Goal: Information Seeking & Learning: Find specific fact

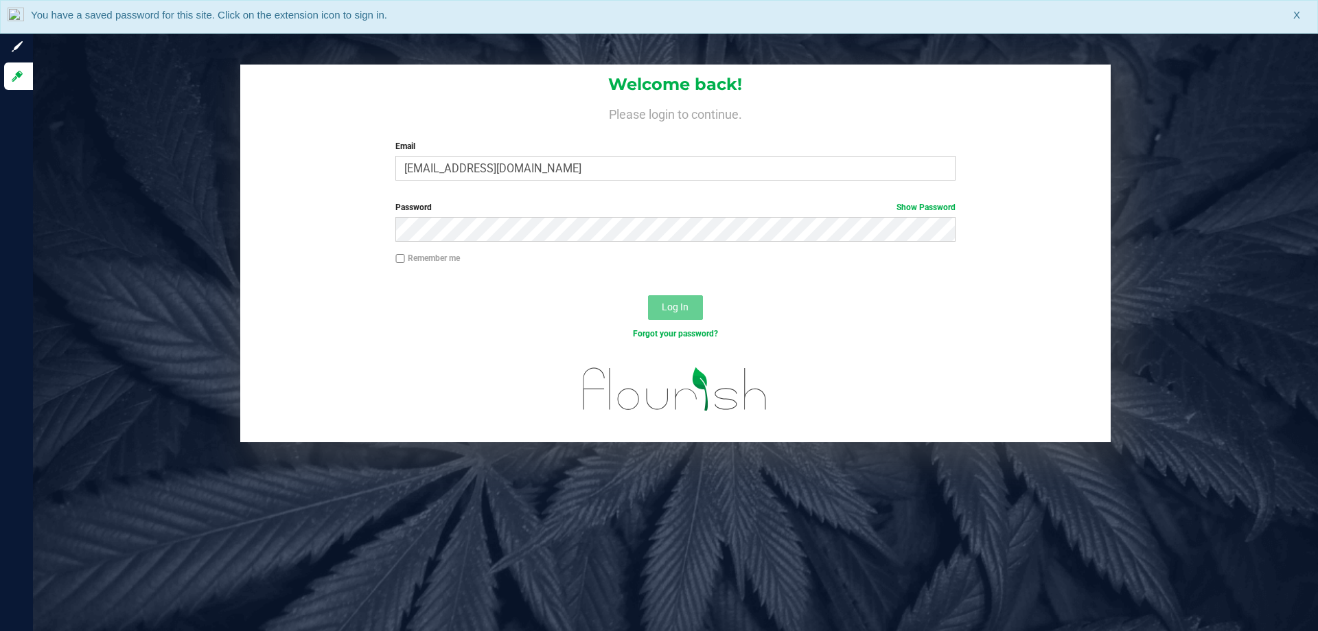
type input "[EMAIL_ADDRESS][DOMAIN_NAME]"
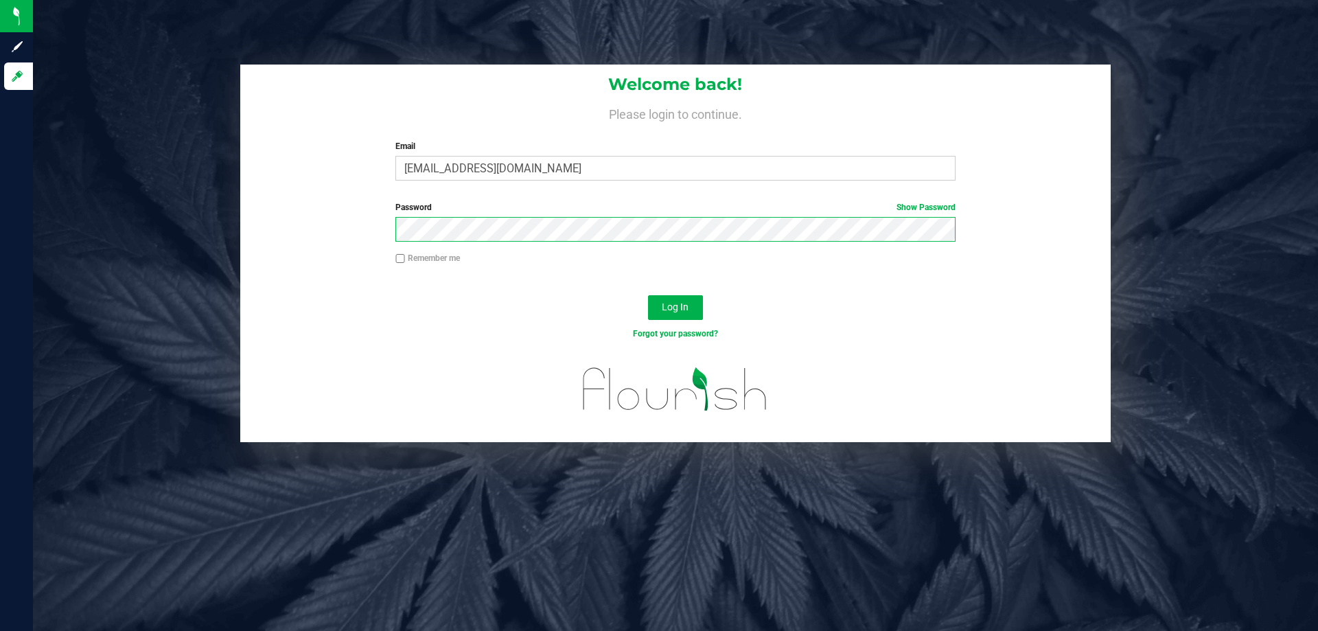
click at [648, 295] on button "Log In" at bounding box center [675, 307] width 55 height 25
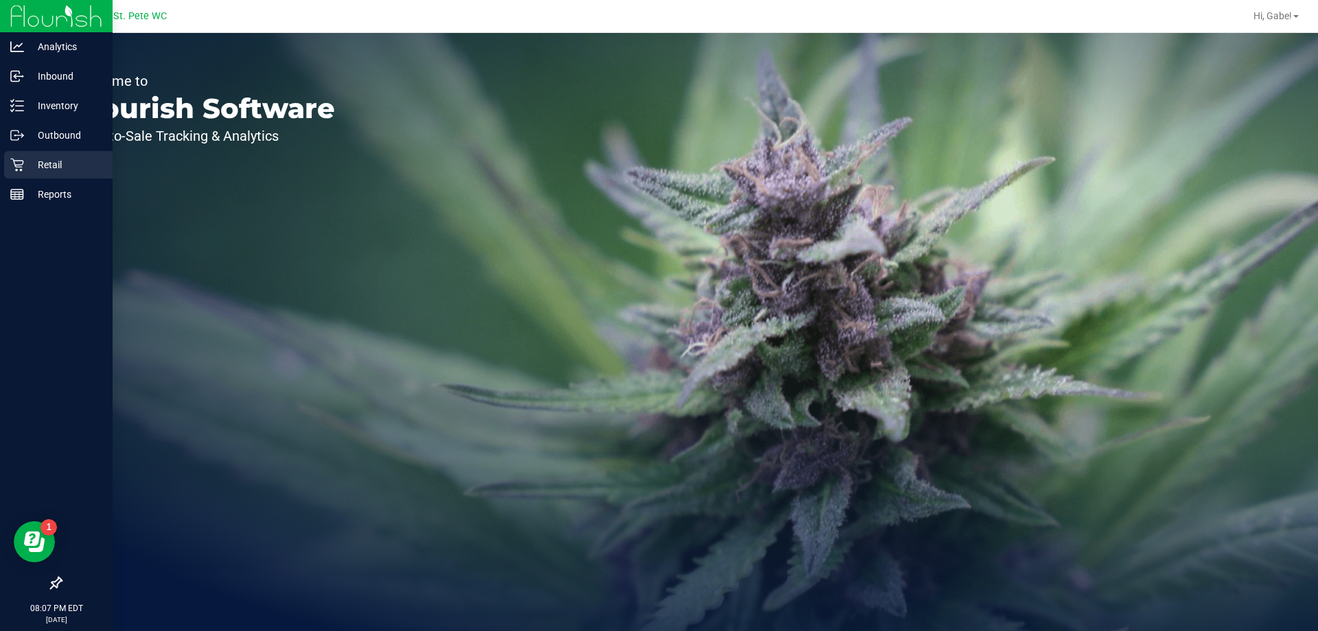
click at [53, 161] on p "Retail" at bounding box center [65, 165] width 82 height 16
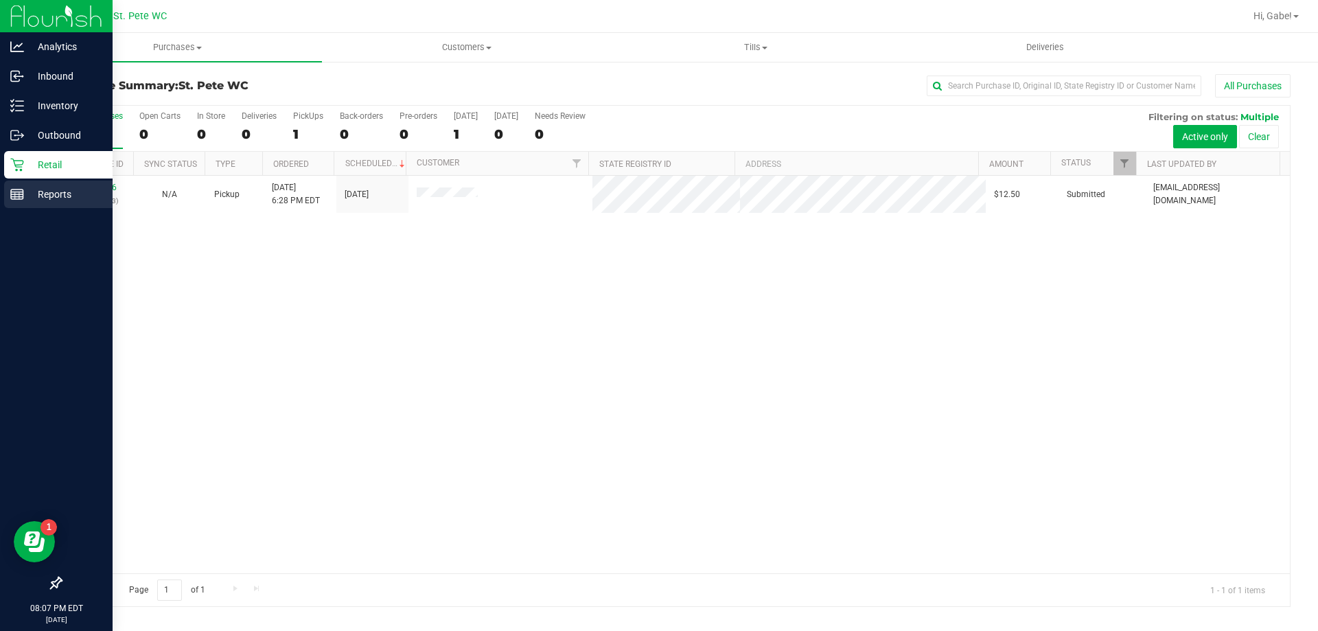
click at [9, 196] on div "Reports" at bounding box center [58, 194] width 108 height 27
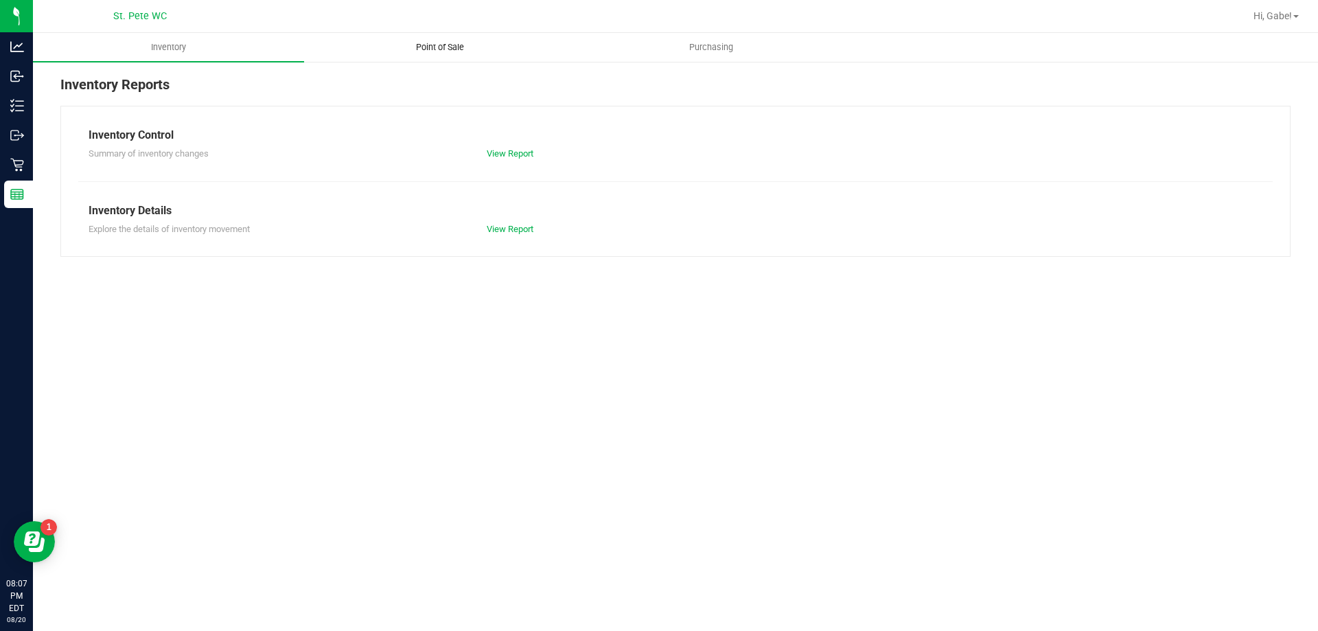
click at [446, 47] on span "Point of Sale" at bounding box center [440, 47] width 85 height 12
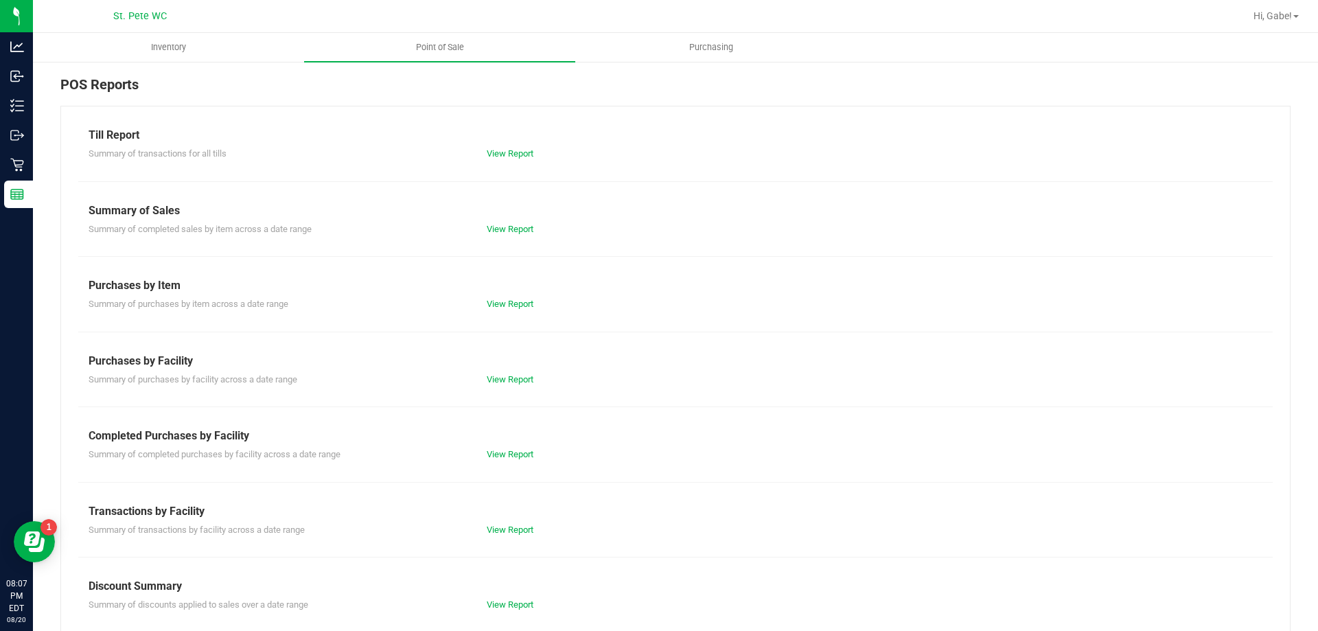
click at [503, 159] on div "View Report" at bounding box center [675, 154] width 398 height 14
click at [501, 155] on link "View Report" at bounding box center [510, 153] width 47 height 10
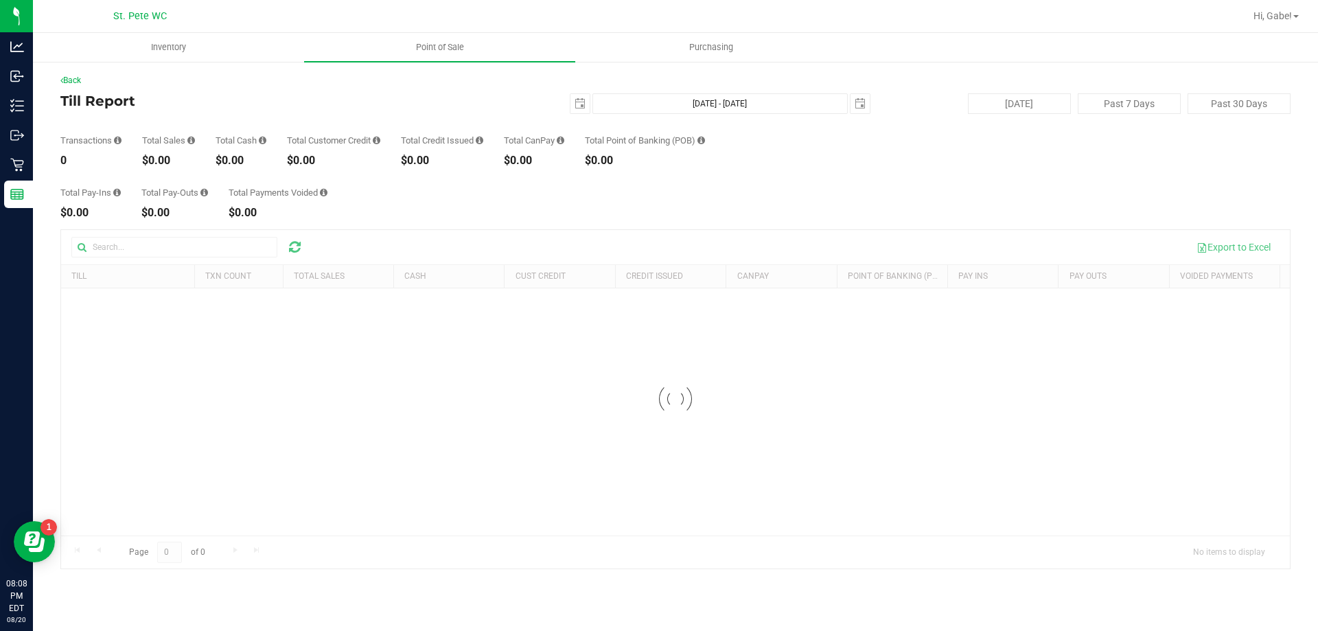
drag, startPoint x: 183, startPoint y: 159, endPoint x: 171, endPoint y: 157, distance: 11.9
click at [171, 158] on div "$0.00" at bounding box center [168, 160] width 53 height 11
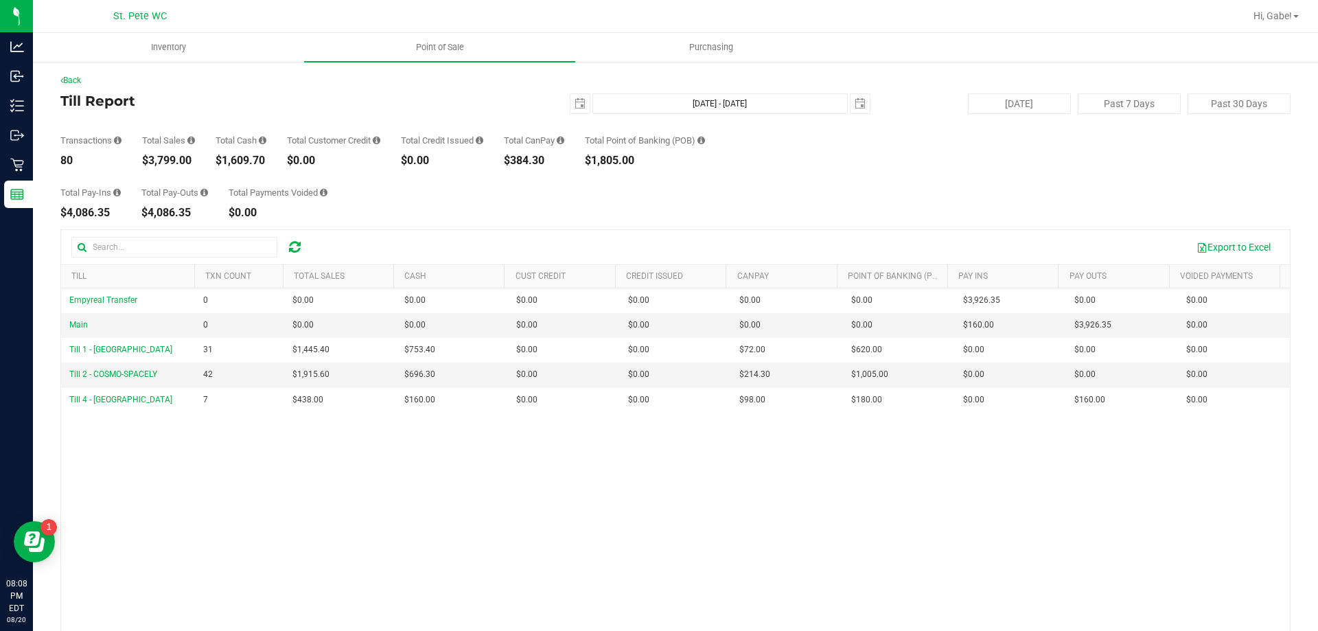
drag, startPoint x: 198, startPoint y: 159, endPoint x: 147, endPoint y: 157, distance: 51.6
click at [147, 157] on div "Transactions 80 Total Sales $3,799.00 Total Cash $1,609.70 Total Customer Credi…" at bounding box center [675, 140] width 1230 height 52
copy div "3,799.00"
click at [577, 100] on span "select" at bounding box center [580, 103] width 11 height 11
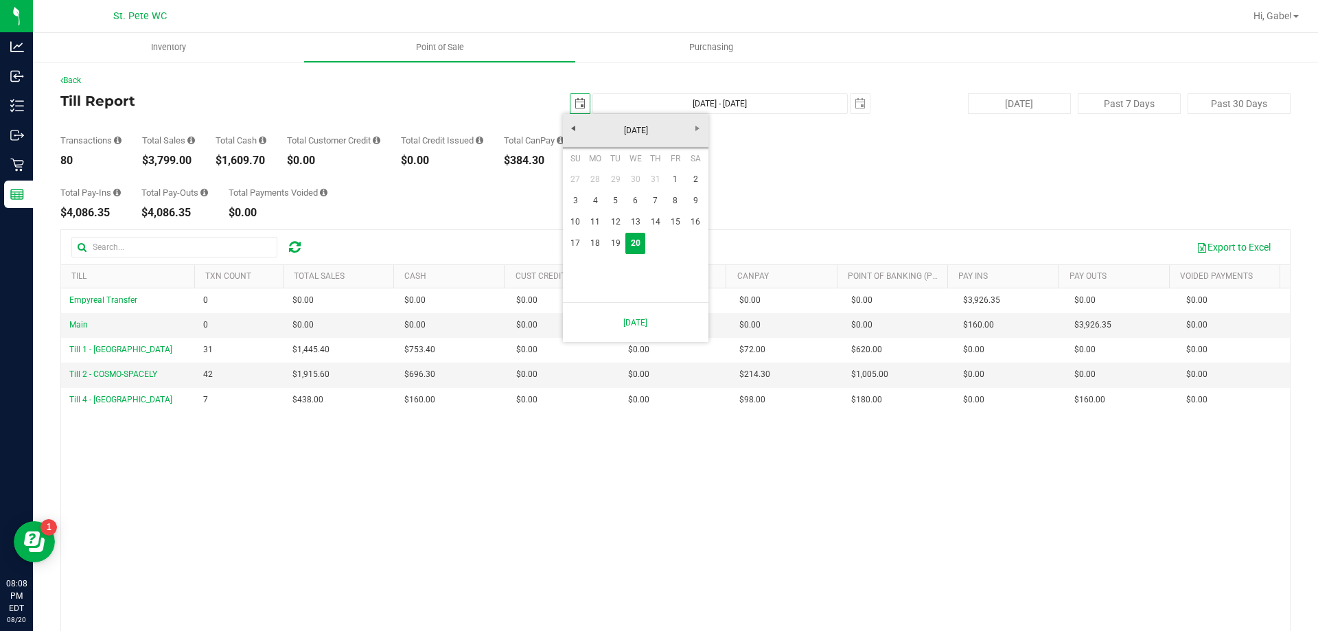
click at [592, 247] on link "18" at bounding box center [596, 243] width 20 height 21
type input "[DATE]"
type input "[DATE] - [DATE]"
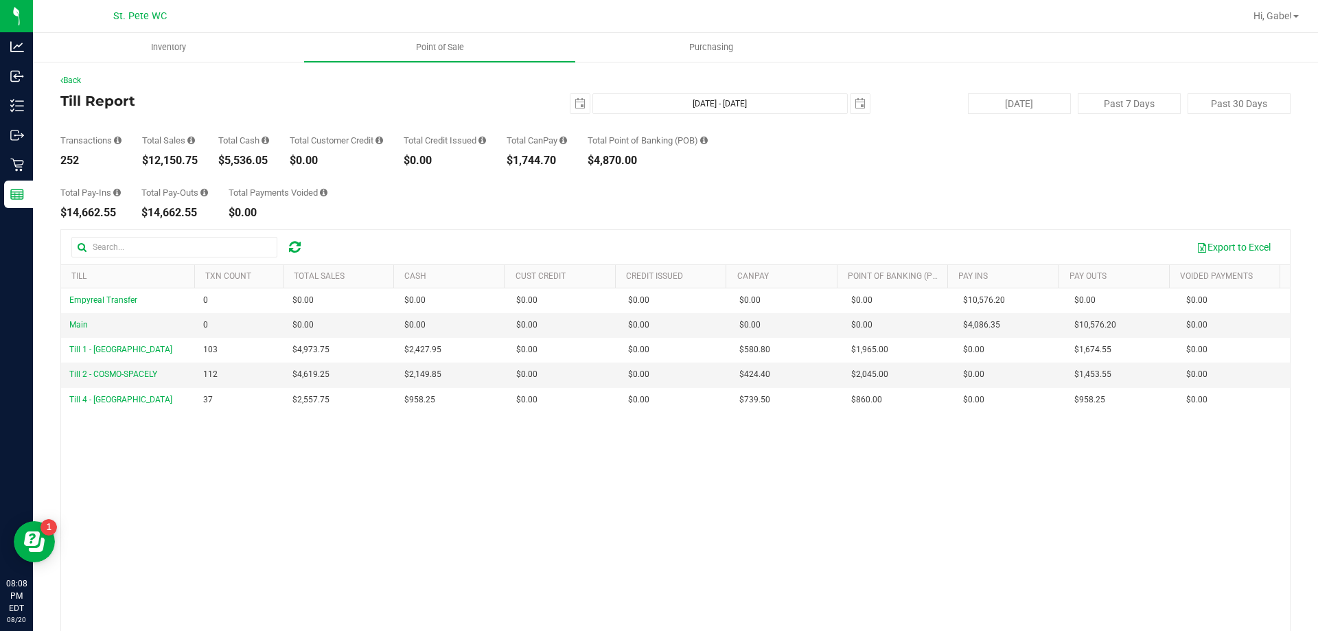
drag, startPoint x: 198, startPoint y: 159, endPoint x: 147, endPoint y: 156, distance: 50.9
click at [147, 156] on div "$12,150.75" at bounding box center [170, 160] width 56 height 11
copy div "12,150.75"
click at [571, 101] on span "select" at bounding box center [580, 103] width 19 height 19
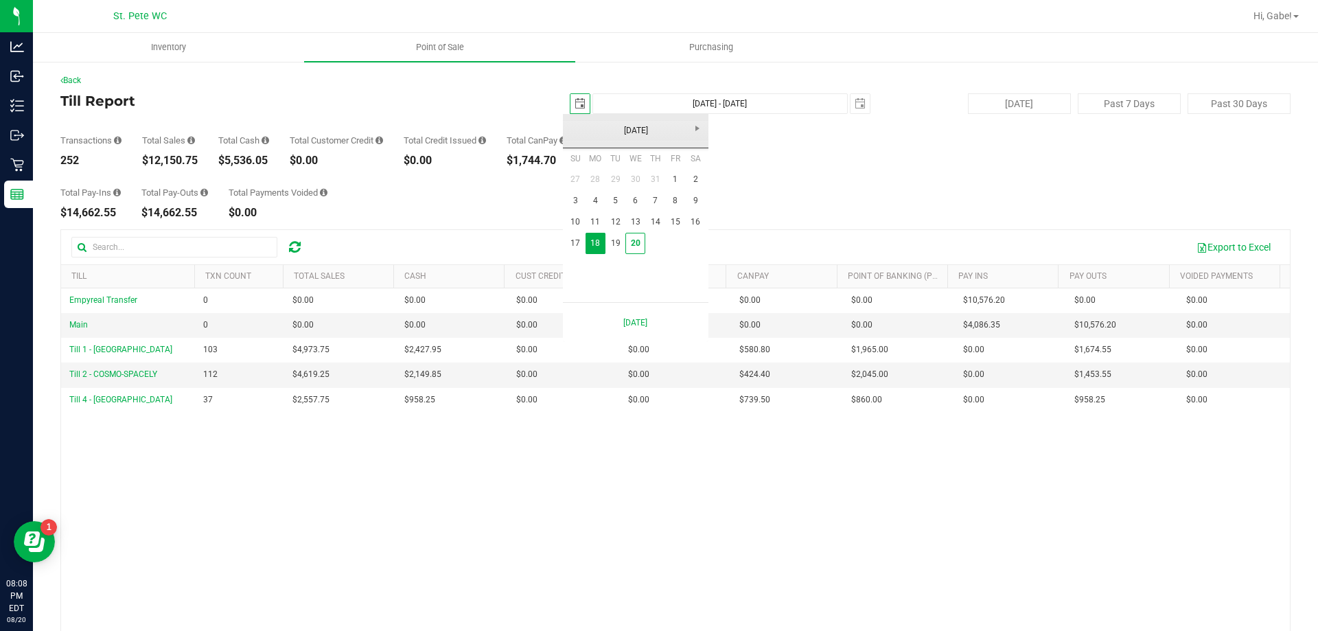
scroll to position [0, 34]
click at [677, 180] on link "1" at bounding box center [675, 179] width 20 height 21
type input "[DATE]"
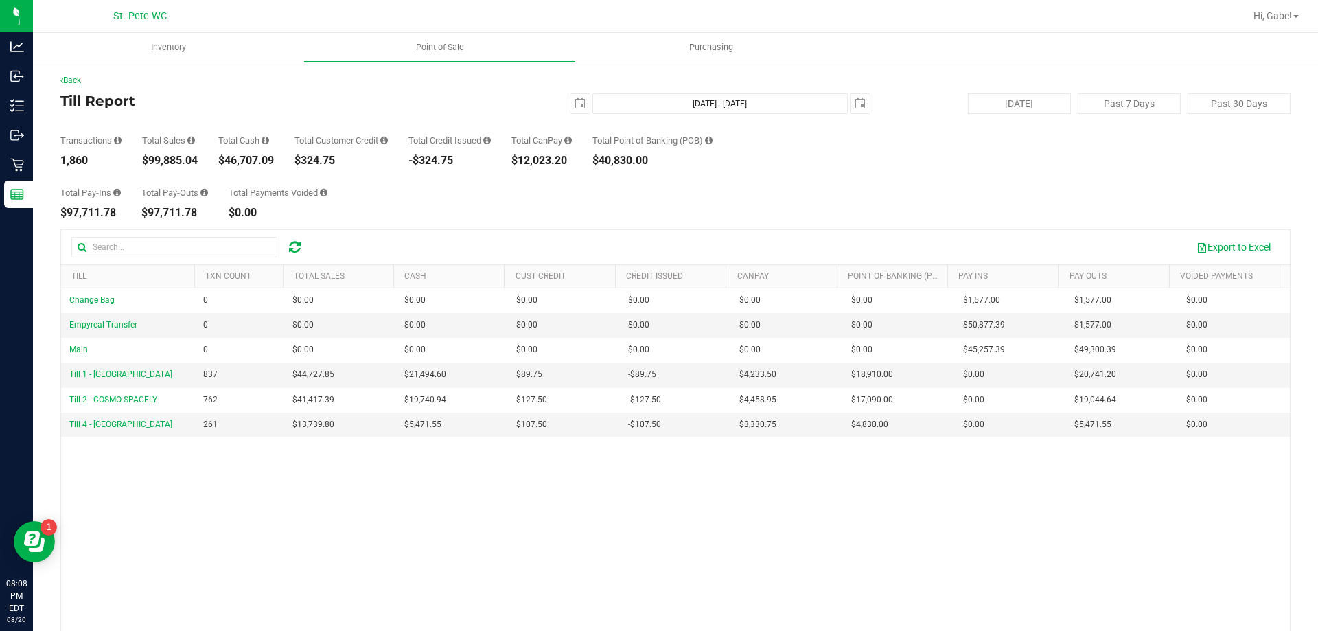
drag, startPoint x: 198, startPoint y: 160, endPoint x: 177, endPoint y: 159, distance: 20.6
click at [176, 159] on div "Transactions 1,860 Total Sales $99,885.04 Total Cash $46,707.09 Total Customer …" at bounding box center [675, 140] width 1230 height 52
click at [214, 154] on div "Transactions 1,860 Total Sales $99,885.04 Total Cash $46,707.09 Total Customer …" at bounding box center [675, 140] width 1230 height 52
click at [209, 160] on div "Transactions 1,860 Total Sales $99,885.04 Total Cash $46,707.09 Total Customer …" at bounding box center [675, 140] width 1230 height 52
drag, startPoint x: 199, startPoint y: 160, endPoint x: 151, endPoint y: 162, distance: 48.1
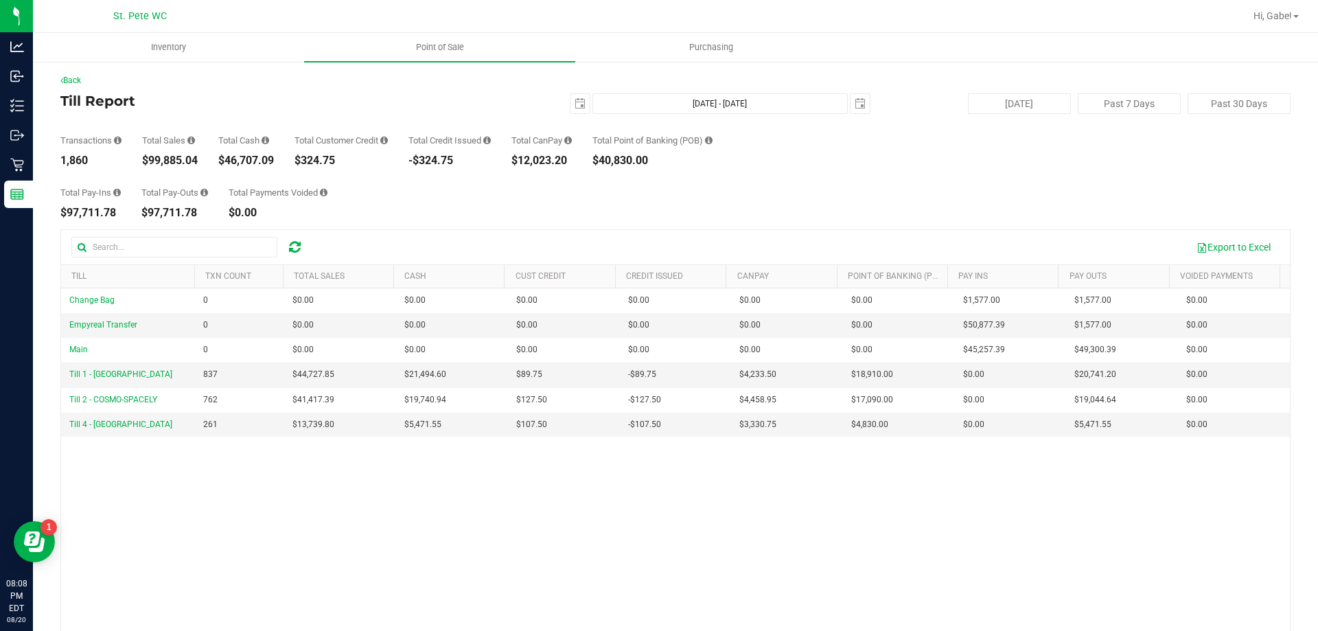
click at [151, 162] on div "Transactions 1,860 Total Sales $99,885.04 Total Cash $46,707.09 Total Customer …" at bounding box center [675, 140] width 1230 height 52
copy div "99,885.04"
click at [1037, 104] on button "[DATE]" at bounding box center [1019, 103] width 103 height 21
type input "[DATE] - [DATE]"
click at [443, 46] on span "Point of Sale" at bounding box center [440, 47] width 85 height 12
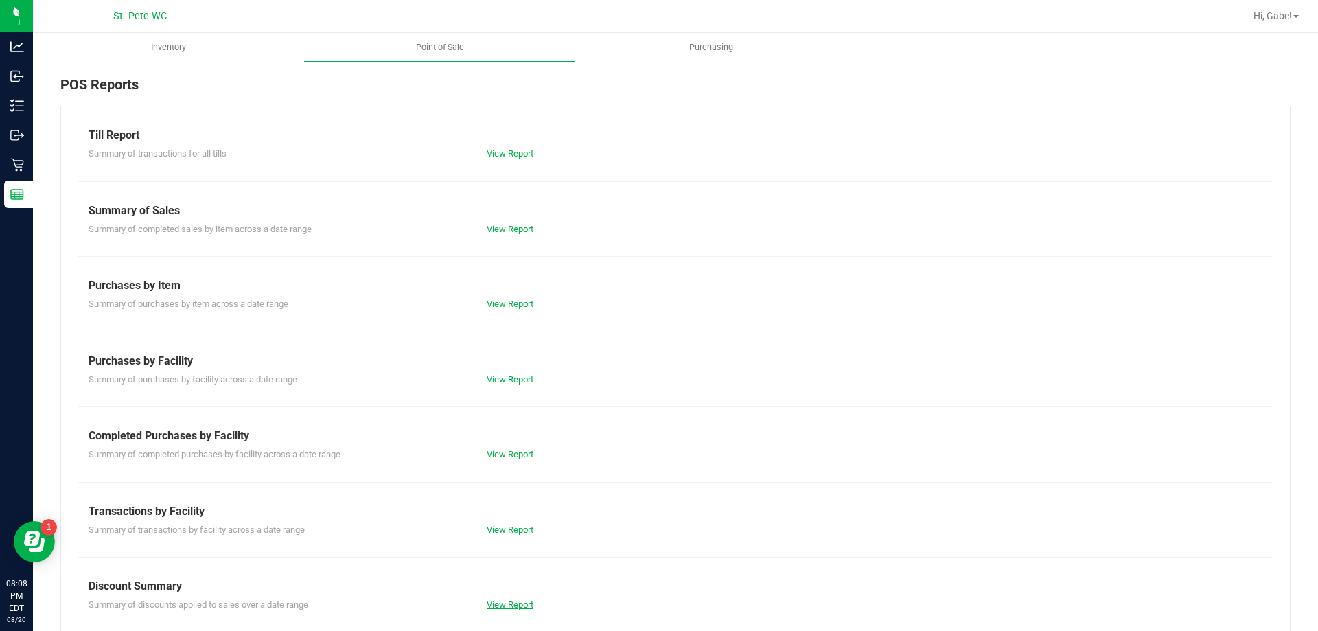
click at [522, 603] on link "View Report" at bounding box center [510, 604] width 47 height 10
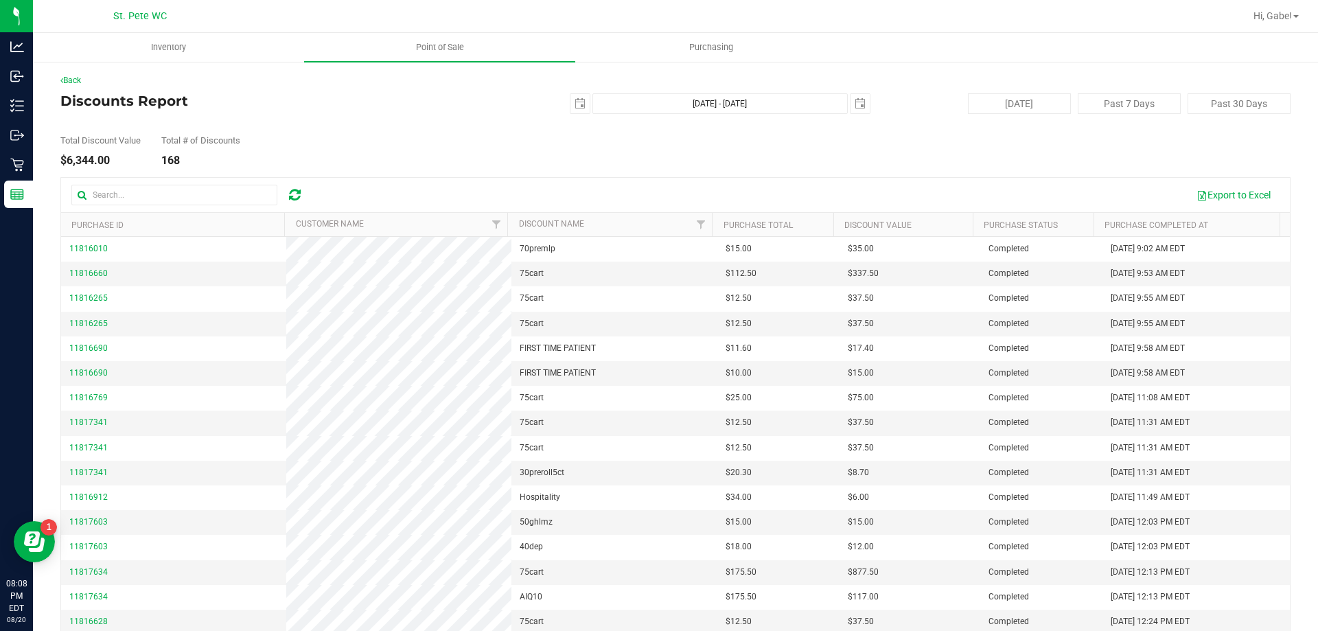
drag, startPoint x: 110, startPoint y: 159, endPoint x: 65, endPoint y: 162, distance: 44.7
click at [65, 162] on div "$6,344.00" at bounding box center [100, 160] width 80 height 11
copy div "6,344.00"
drag, startPoint x: 126, startPoint y: 163, endPoint x: 67, endPoint y: 160, distance: 59.8
click at [67, 160] on div "$6,382.50" at bounding box center [100, 160] width 80 height 11
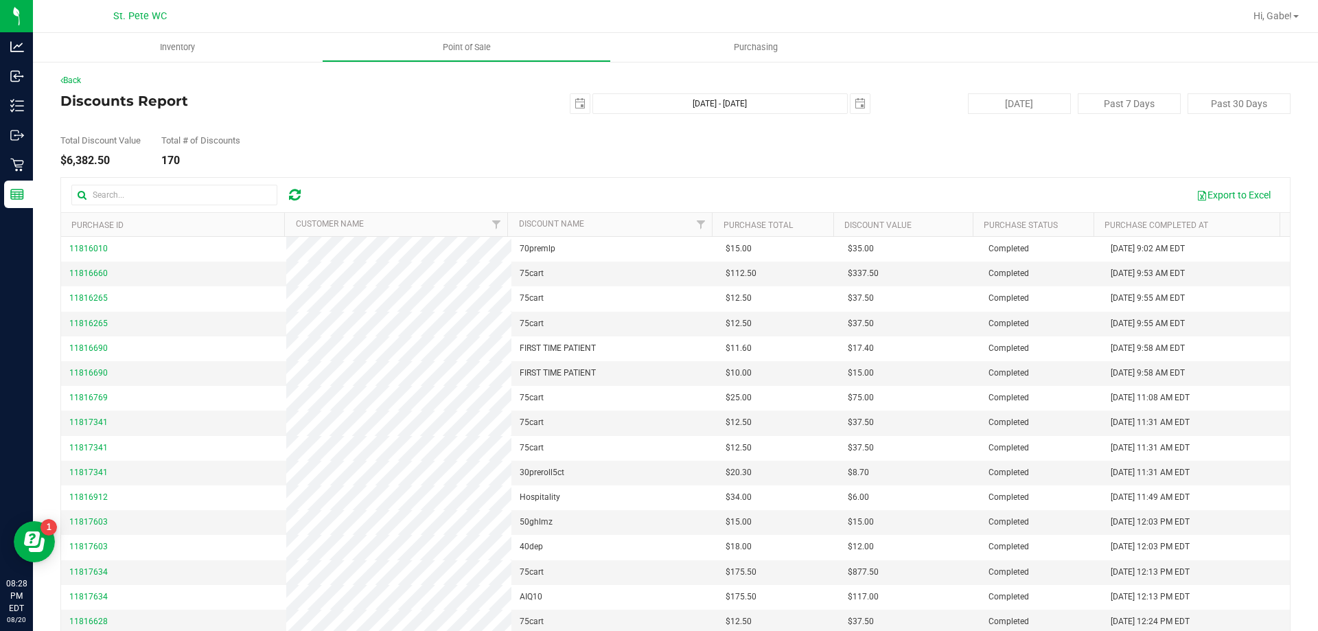
copy div "6,382.50"
click at [486, 47] on span "Point of Sale" at bounding box center [466, 47] width 85 height 12
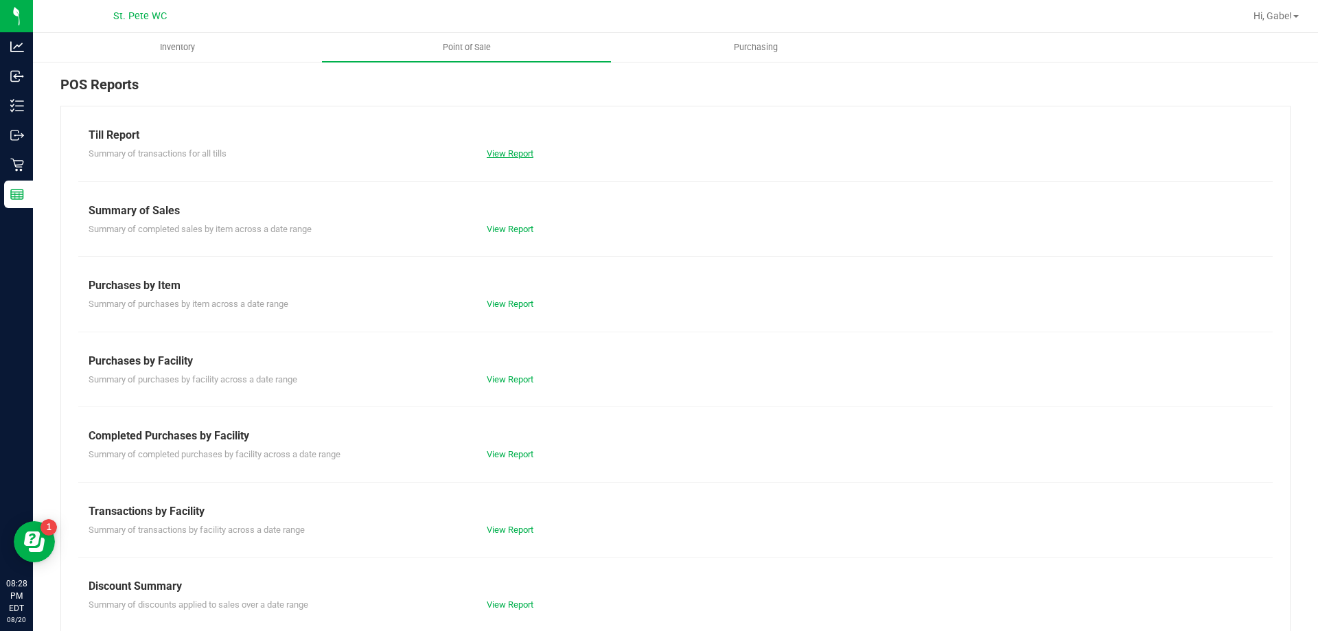
click at [501, 149] on link "View Report" at bounding box center [510, 153] width 47 height 10
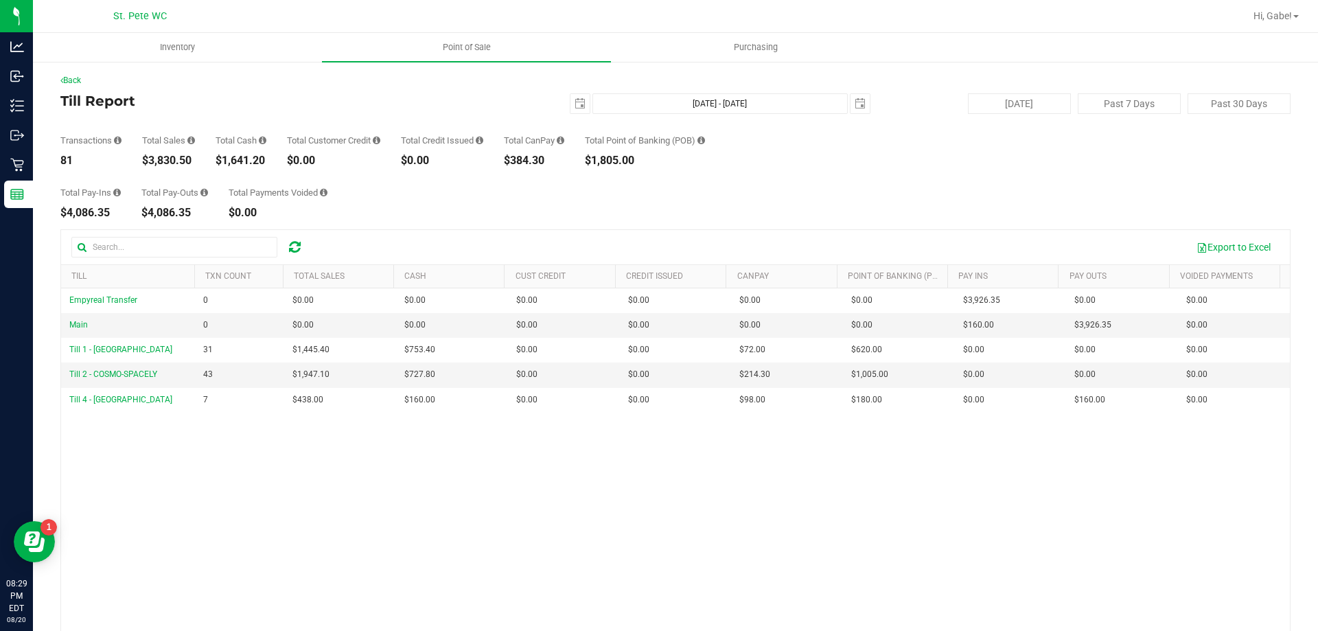
drag, startPoint x: 187, startPoint y: 158, endPoint x: 153, endPoint y: 161, distance: 34.4
click at [151, 161] on div "$3,830.50" at bounding box center [168, 160] width 53 height 11
click at [176, 156] on div "$3,830.50" at bounding box center [168, 160] width 53 height 11
click at [196, 158] on div "Transactions 81 Total Sales $3,830.50 Total Cash $1,641.20 Total Customer Credi…" at bounding box center [675, 140] width 1230 height 52
drag, startPoint x: 192, startPoint y: 159, endPoint x: 148, endPoint y: 161, distance: 44.0
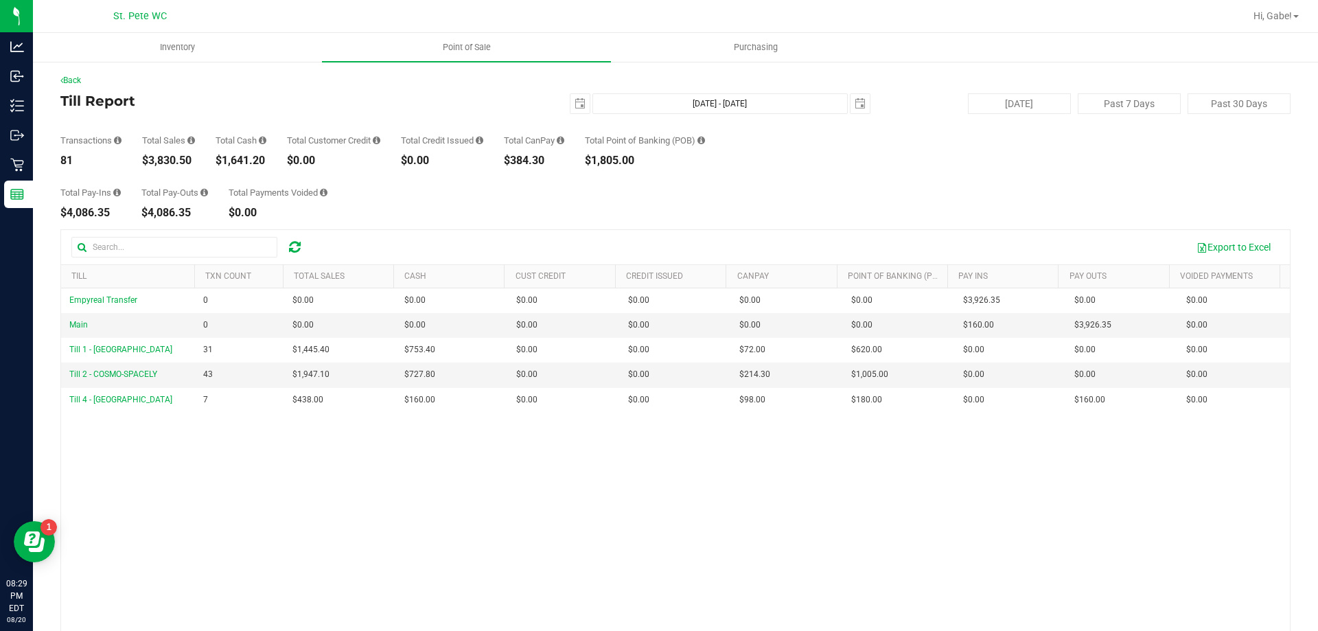
click at [148, 161] on div "$3,830.50" at bounding box center [168, 160] width 53 height 11
copy div "3,830.50"
click at [562, 103] on div "[DATE] [DATE] - [DATE] [DATE]" at bounding box center [670, 103] width 420 height 21
click at [575, 103] on span "select" at bounding box center [580, 103] width 11 height 11
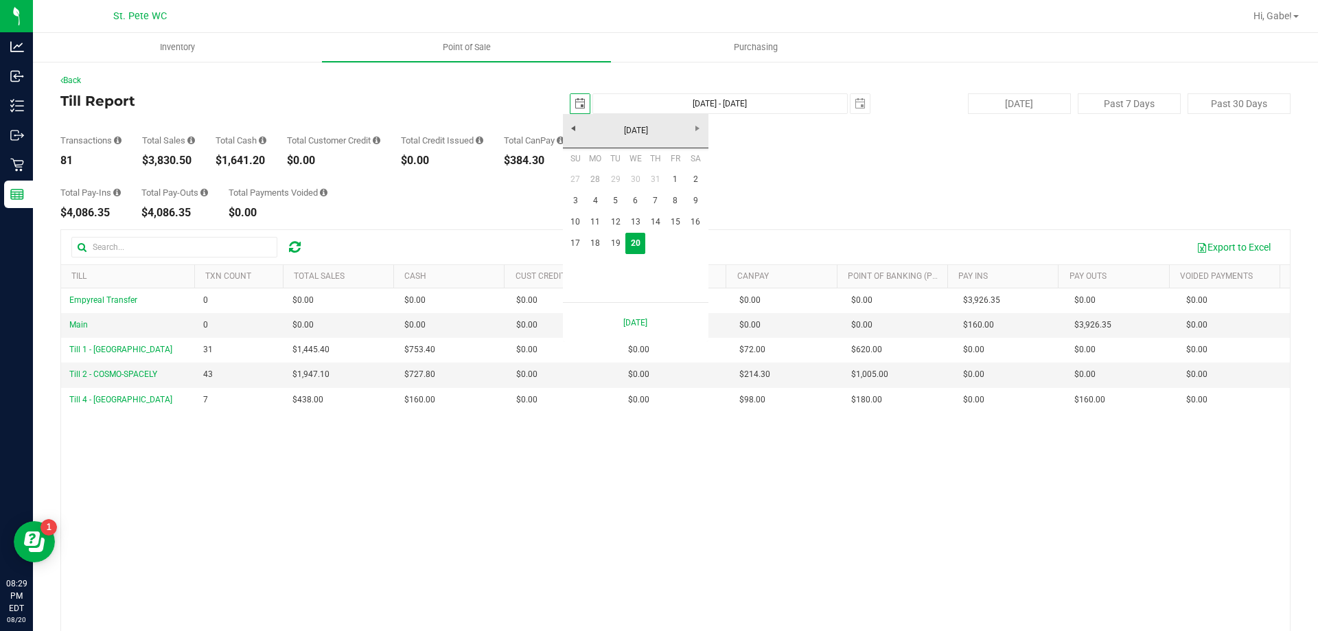
scroll to position [0, 34]
click at [593, 240] on link "18" at bounding box center [596, 243] width 20 height 21
type input "[DATE]"
type input "[DATE] - [DATE]"
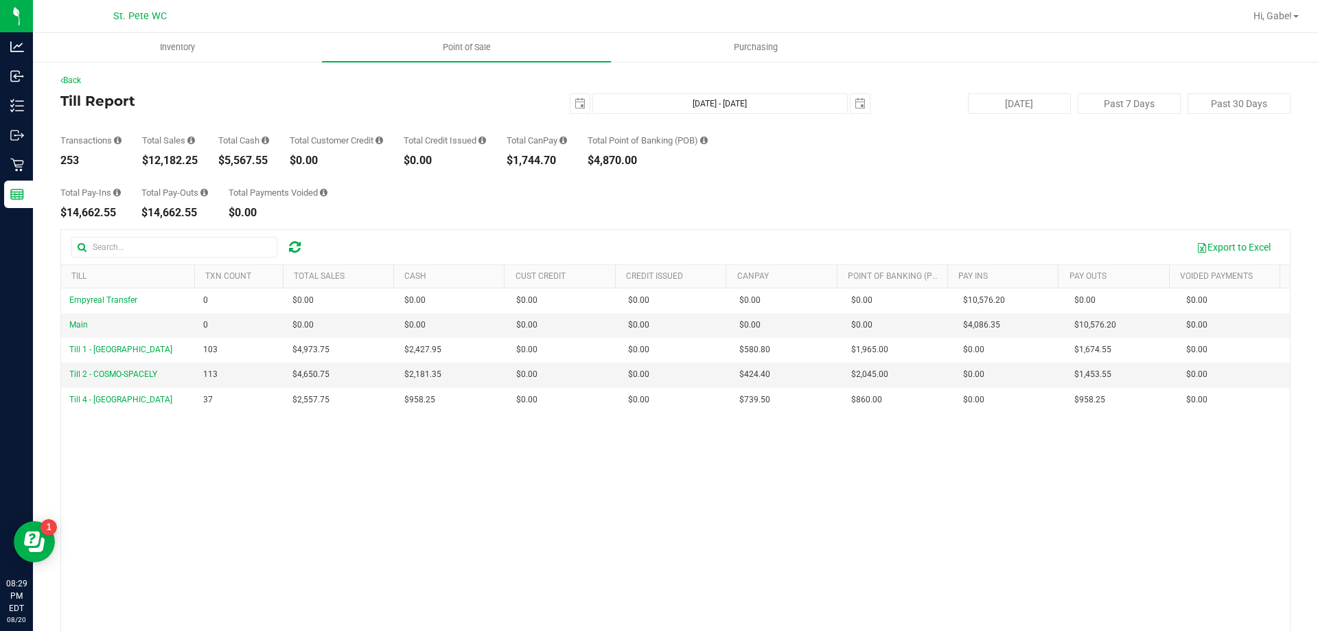
drag, startPoint x: 201, startPoint y: 158, endPoint x: 150, endPoint y: 161, distance: 51.6
click at [150, 161] on div "Transactions 253 Total Sales $12,182.25 Total Cash $5,567.55 Total Customer Cre…" at bounding box center [675, 140] width 1230 height 52
copy div "12,182.25"
click at [572, 109] on span "select" at bounding box center [580, 103] width 19 height 19
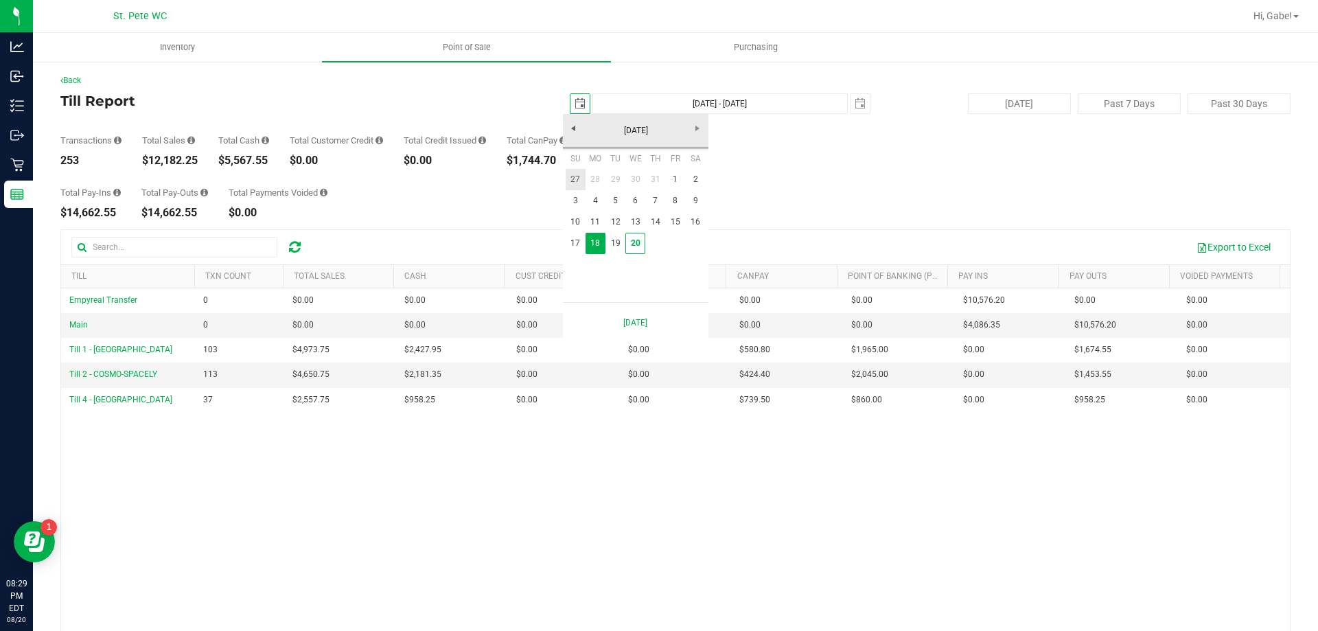
scroll to position [0, 34]
click at [671, 176] on link "1" at bounding box center [675, 179] width 20 height 21
type input "[DATE]"
type input "[DATE] - [DATE]"
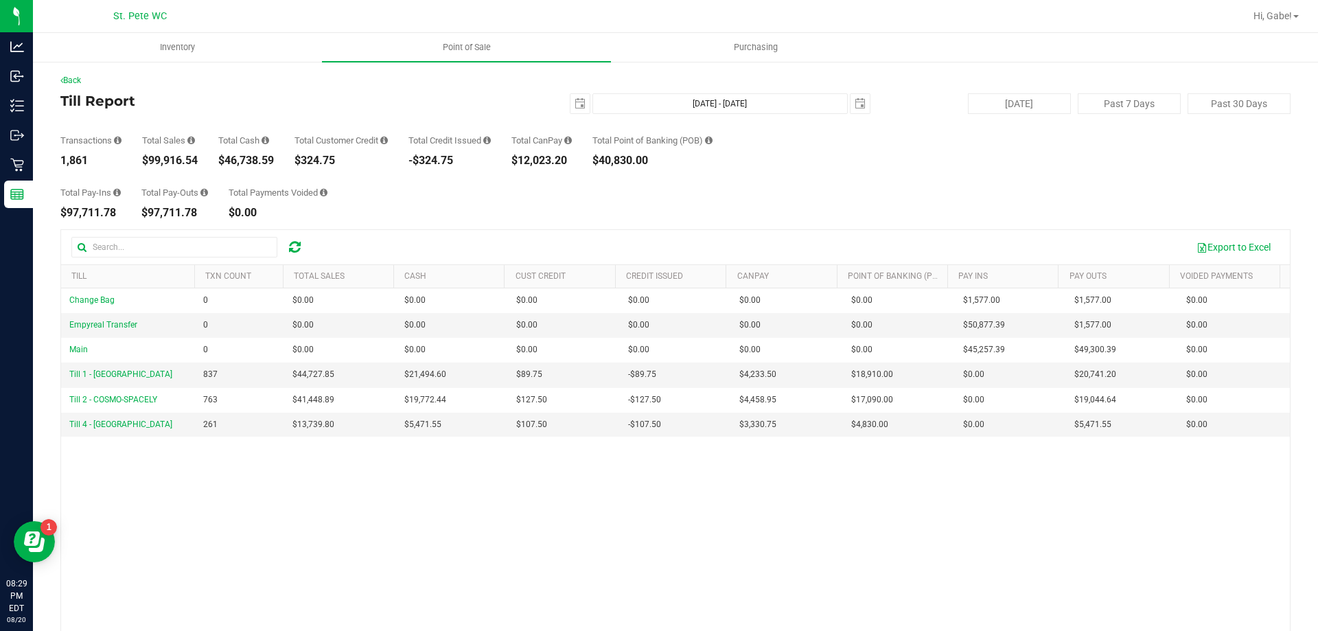
drag, startPoint x: 198, startPoint y: 158, endPoint x: 146, endPoint y: 161, distance: 52.3
click at [146, 161] on div "Transactions 1,861 Total Sales $99,916.54 Total Cash $46,738.59 Total Customer …" at bounding box center [675, 140] width 1230 height 52
copy div "99,916.54"
